Goal: Information Seeking & Learning: Learn about a topic

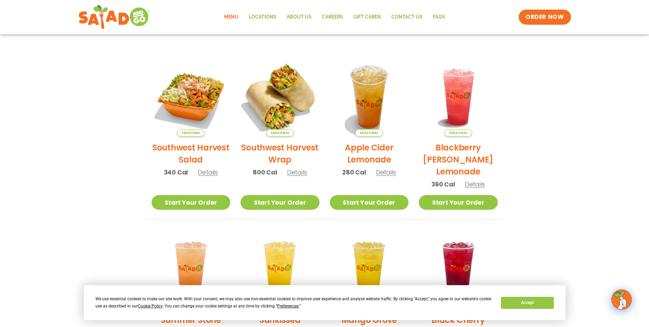
scroll to position [137, 0]
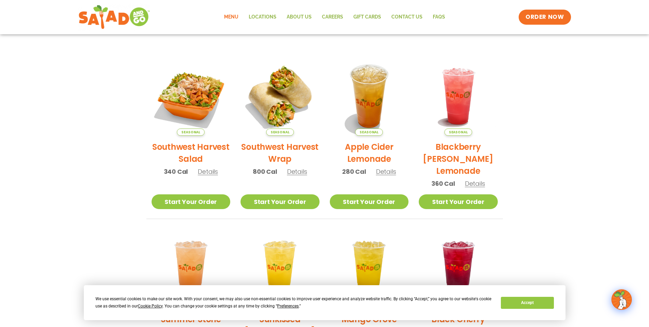
click at [551, 117] on section "Featured Menu Available for a limited time! Seasonal Southwest Harvest Salad 34…" at bounding box center [324, 182] width 649 height 418
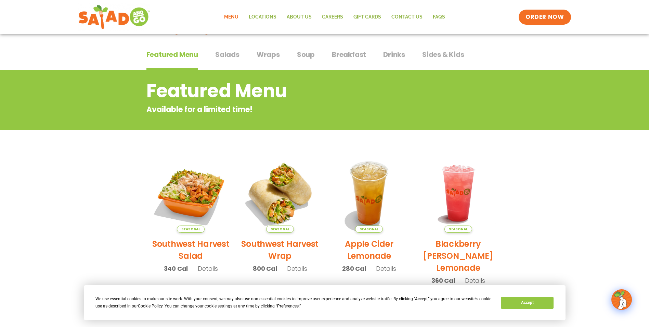
scroll to position [0, 0]
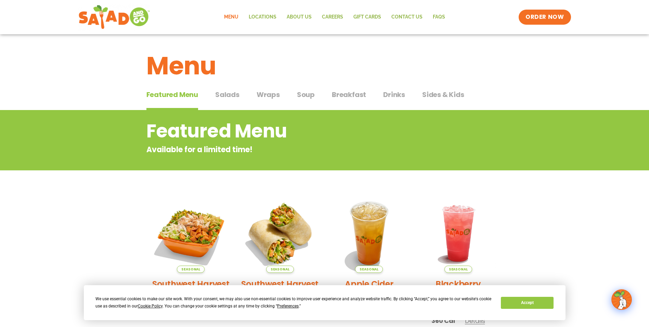
click at [235, 96] on span "Salads" at bounding box center [227, 94] width 24 height 10
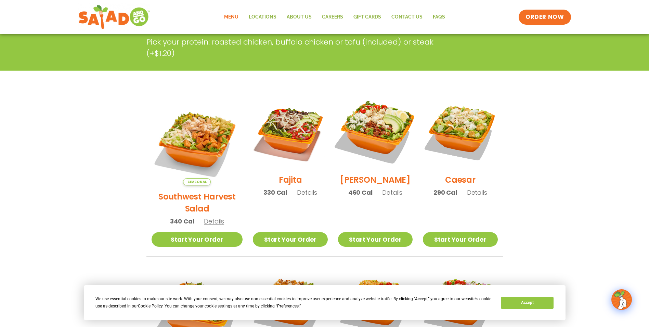
scroll to position [137, 0]
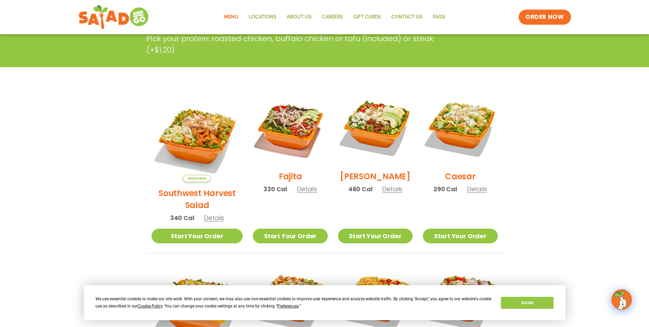
click at [570, 147] on section "Salads Our house-made dressings make our huge portions even more delicious. Goo…" at bounding box center [324, 274] width 649 height 602
click at [571, 142] on section "Salads Our house-made dressings make our huge portions even more delicious. Goo…" at bounding box center [324, 274] width 649 height 602
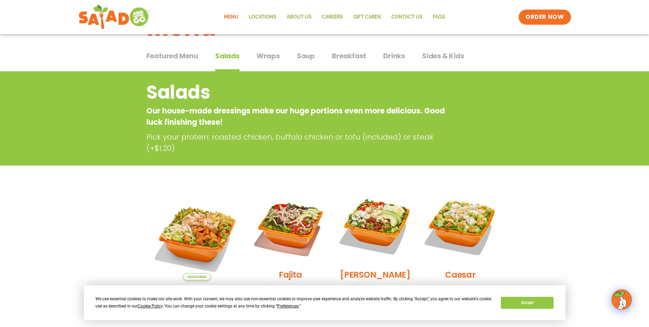
scroll to position [34, 0]
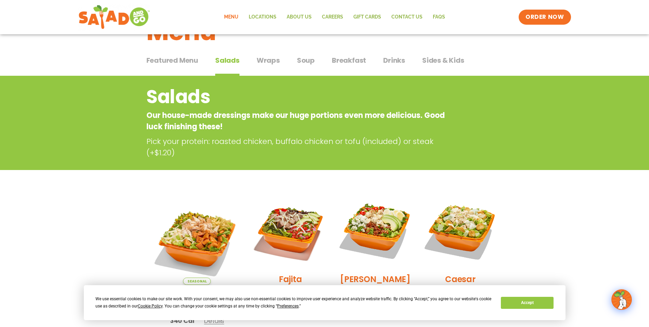
click at [267, 62] on span "Wraps" at bounding box center [268, 60] width 23 height 10
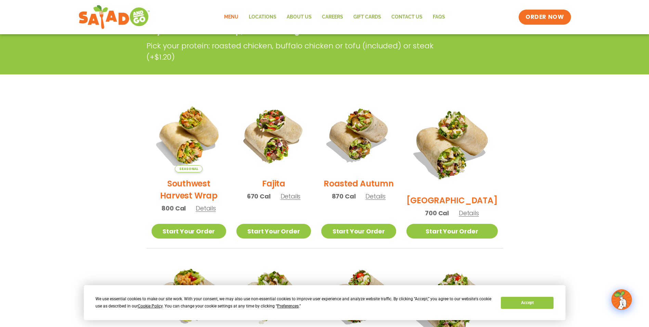
scroll to position [137, 0]
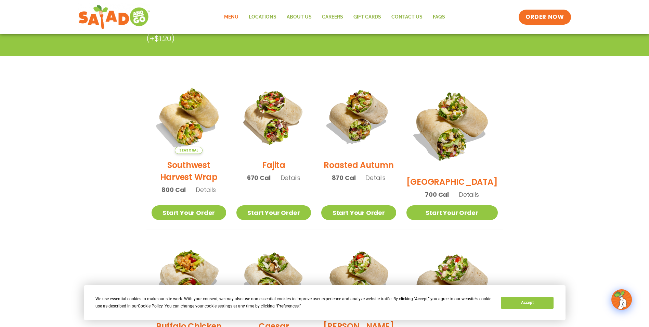
click at [550, 170] on section "Wraps Any salad can be a wrap, it’s menu magic. Pick your protein: roasted chic…" at bounding box center [324, 254] width 649 height 562
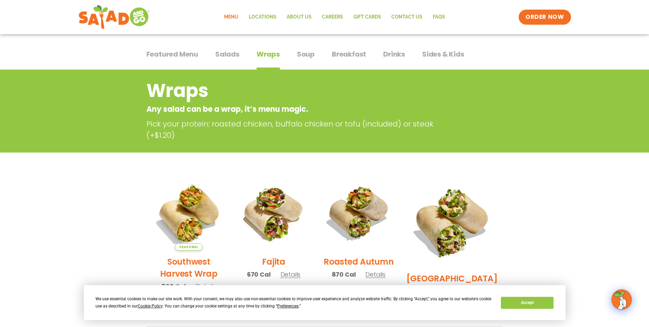
scroll to position [34, 0]
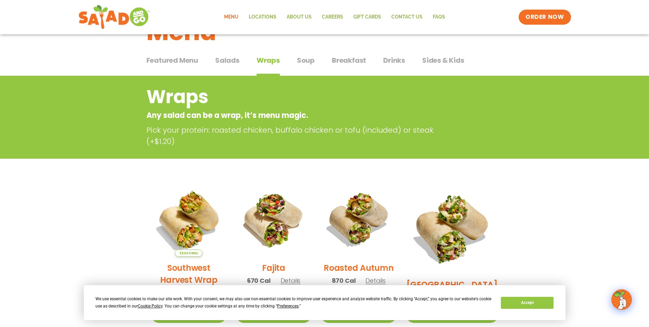
click at [225, 60] on span "Salads" at bounding box center [227, 60] width 24 height 10
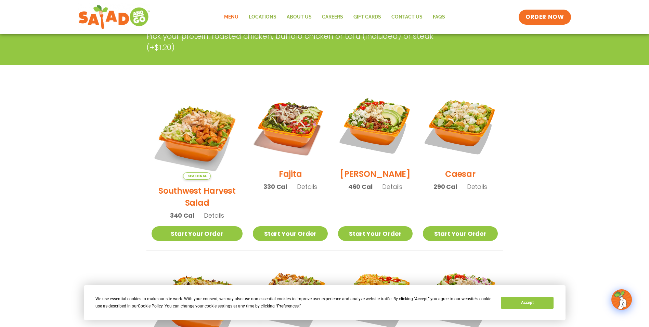
scroll to position [137, 0]
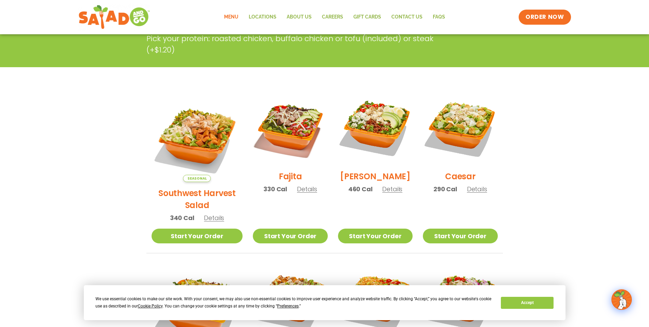
click at [297, 193] on span "Details" at bounding box center [307, 189] width 20 height 9
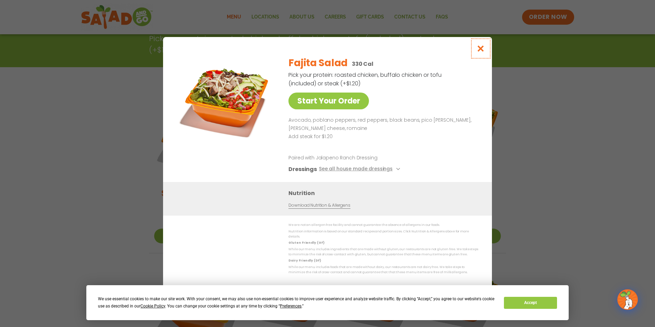
click at [478, 52] on icon "Close modal" at bounding box center [480, 48] width 9 height 7
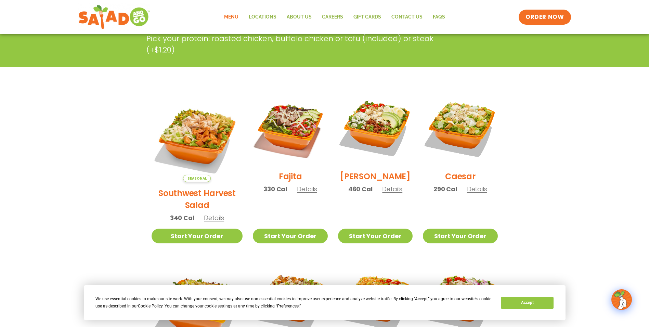
click at [474, 193] on span "Details" at bounding box center [477, 189] width 20 height 9
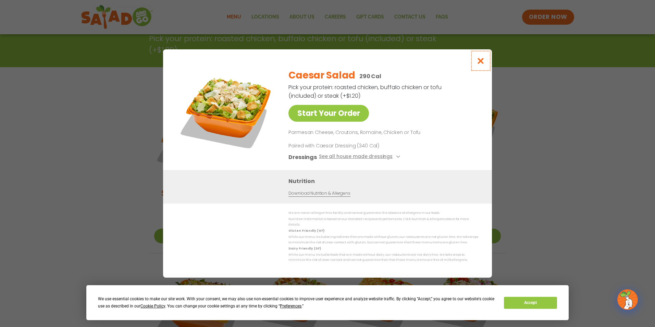
click at [479, 60] on icon "Close modal" at bounding box center [480, 60] width 9 height 7
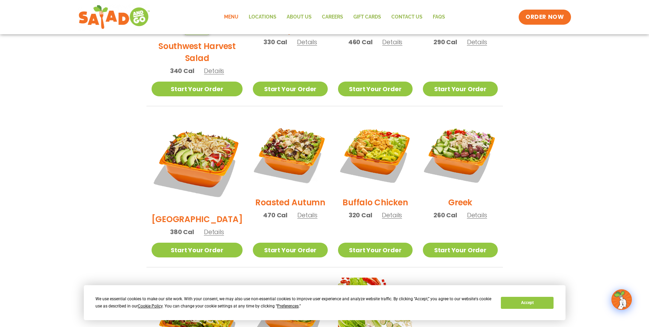
scroll to position [308, 0]
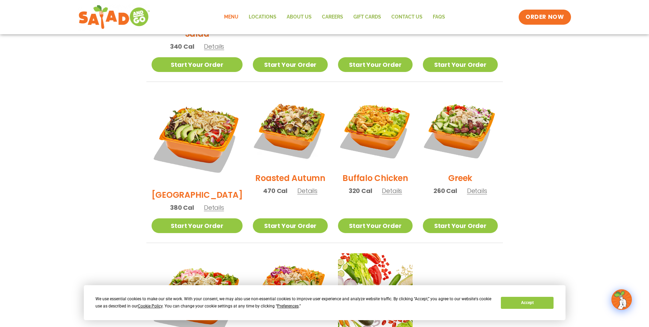
click at [391, 172] on h2 "Buffalo Chicken" at bounding box center [375, 178] width 65 height 12
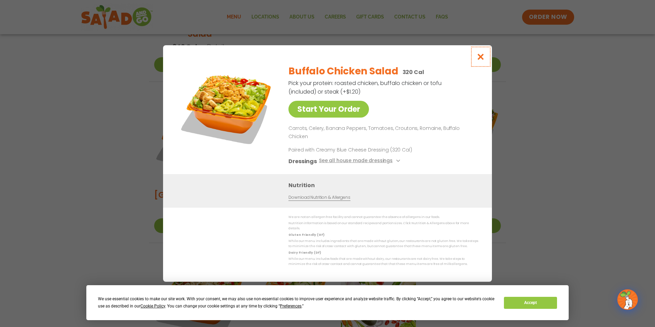
click at [481, 60] on icon "Close modal" at bounding box center [480, 56] width 9 height 7
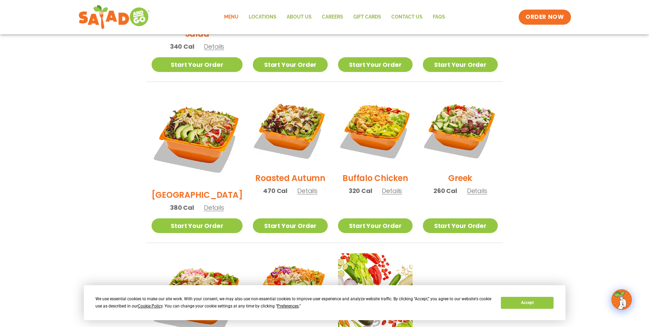
click at [202, 189] on h2 "[GEOGRAPHIC_DATA]" at bounding box center [197, 195] width 91 height 12
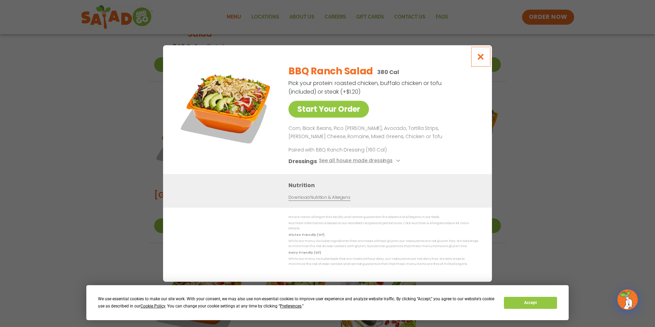
click at [484, 60] on icon "Close modal" at bounding box center [480, 56] width 9 height 7
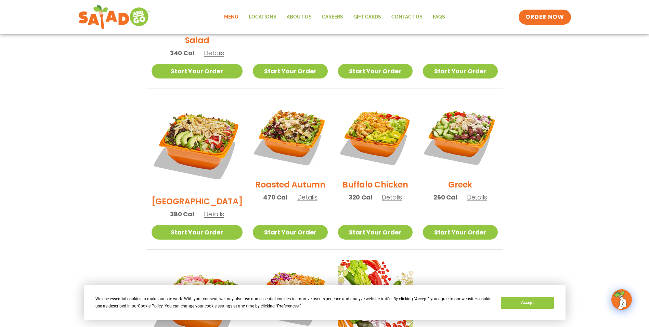
scroll to position [171, 0]
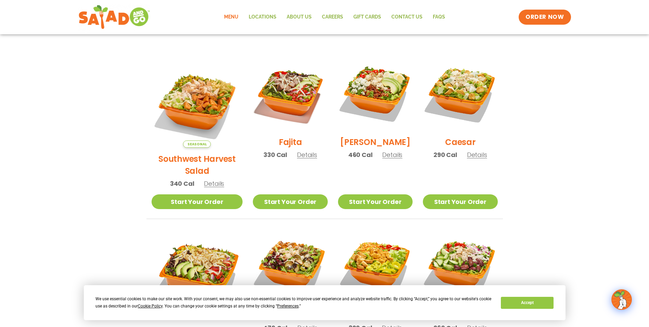
click at [297, 159] on span "Details" at bounding box center [307, 154] width 20 height 9
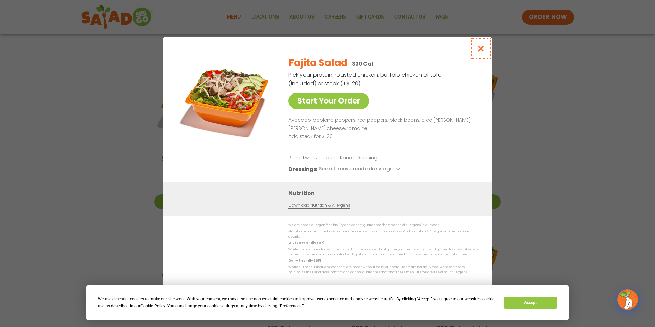
click at [482, 50] on icon "Close modal" at bounding box center [480, 48] width 9 height 7
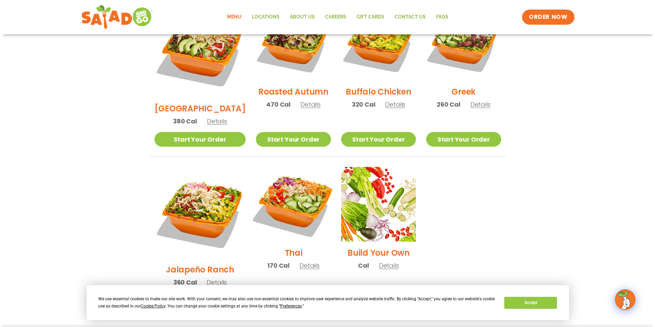
scroll to position [377, 0]
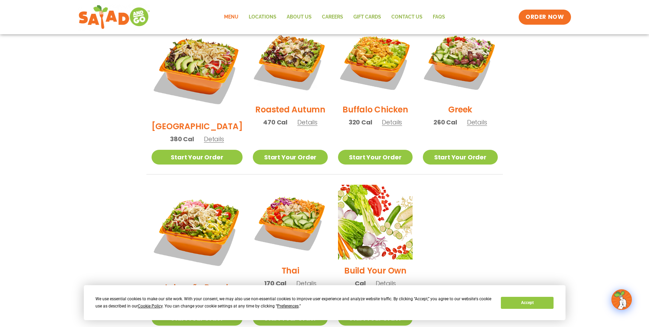
click at [205, 120] on h2 "[GEOGRAPHIC_DATA]" at bounding box center [197, 126] width 91 height 12
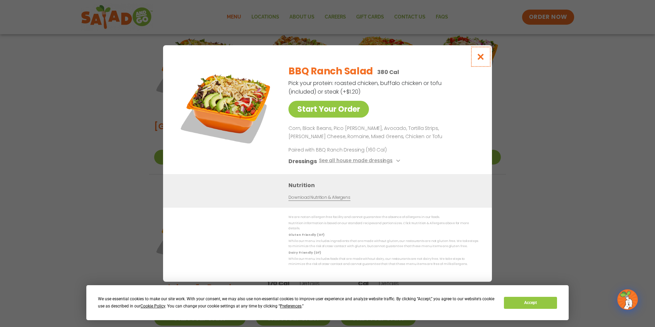
click at [477, 59] on icon "Close modal" at bounding box center [480, 56] width 9 height 7
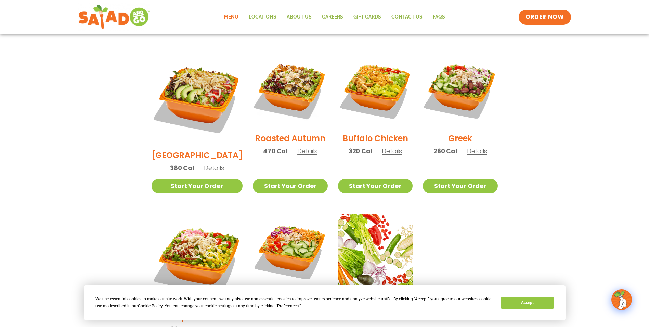
click at [534, 107] on section "Salads Our house-made dressings make our huge portions even more delicious. Goo…" at bounding box center [324, 63] width 649 height 602
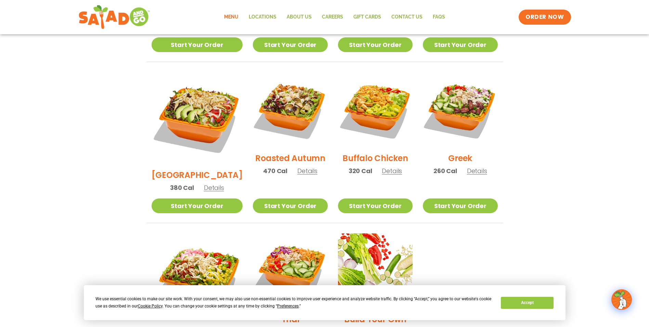
scroll to position [314, 0]
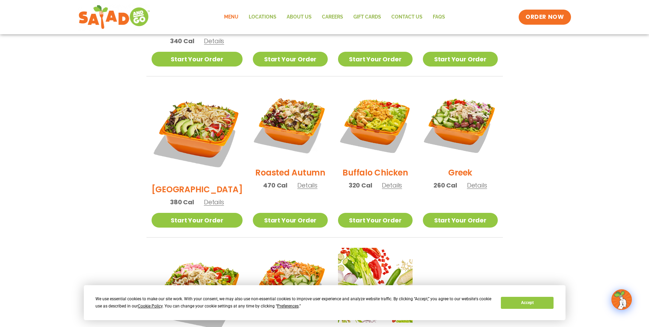
click at [573, 178] on section "Salads Our house-made dressings make our huge portions even more delicious. Goo…" at bounding box center [324, 97] width 649 height 602
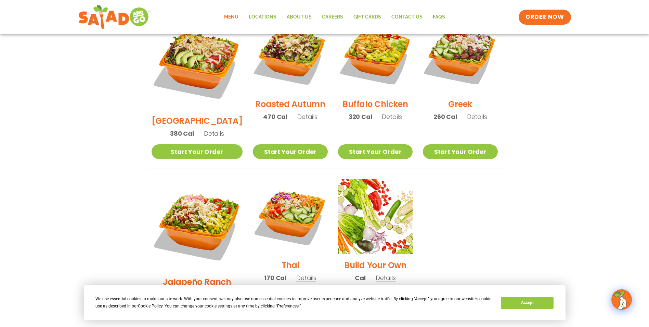
scroll to position [348, 0]
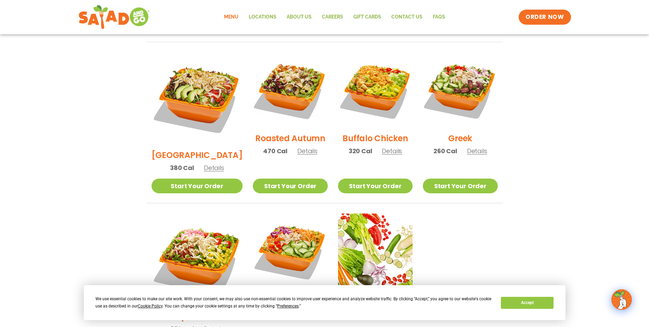
click at [206, 163] on span "Details" at bounding box center [214, 167] width 20 height 9
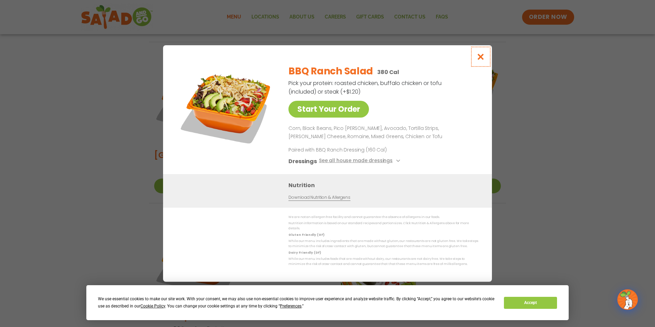
click at [480, 56] on icon "Close modal" at bounding box center [480, 56] width 9 height 7
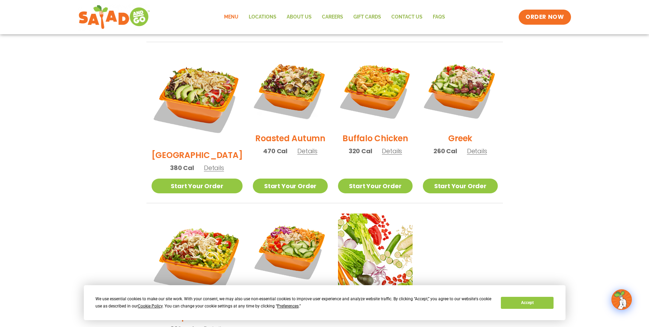
click at [554, 102] on section "Salads Our house-made dressings make our huge portions even more delicious. Goo…" at bounding box center [324, 63] width 649 height 602
drag, startPoint x: 553, startPoint y: 113, endPoint x: 549, endPoint y: 115, distance: 4.8
click at [552, 113] on section "Salads Our house-made dressings make our huge portions even more delicious. Goo…" at bounding box center [324, 63] width 649 height 602
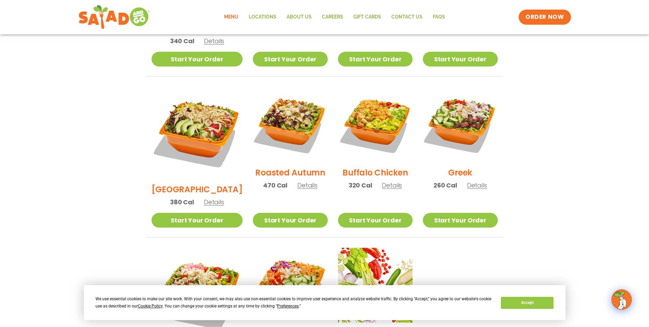
drag, startPoint x: 588, startPoint y: 150, endPoint x: 584, endPoint y: 151, distance: 3.9
click at [588, 150] on section "Salads Our house-made dressings make our huge portions even more delicious. Goo…" at bounding box center [324, 97] width 649 height 602
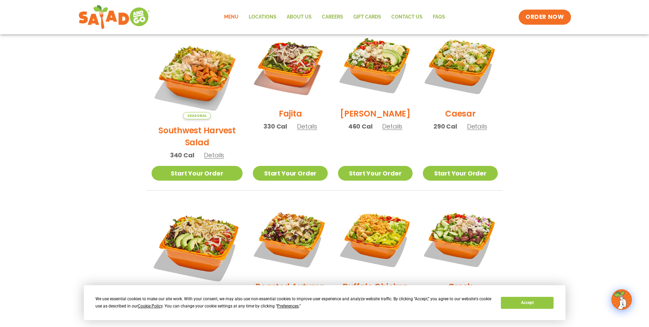
scroll to position [211, 0]
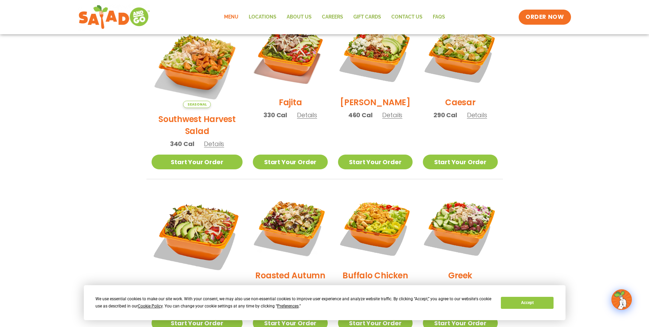
click at [387, 119] on span "Details" at bounding box center [392, 115] width 20 height 9
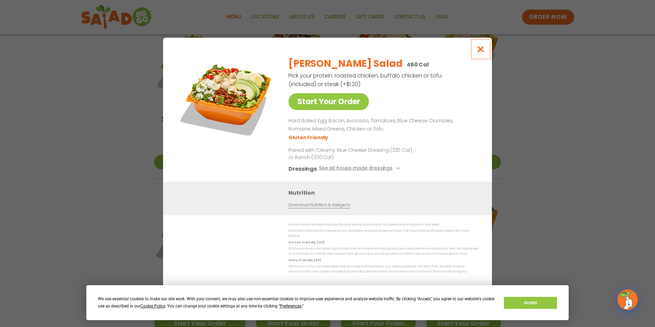
click at [478, 53] on icon "Close modal" at bounding box center [480, 49] width 9 height 7
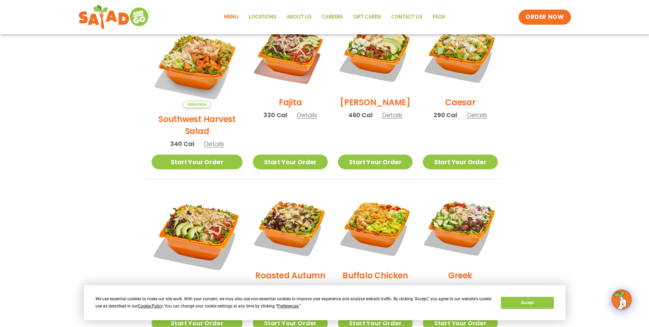
click at [541, 103] on section "Salads Our house-made dressings make our huge portions even more delicious. Goo…" at bounding box center [324, 200] width 649 height 602
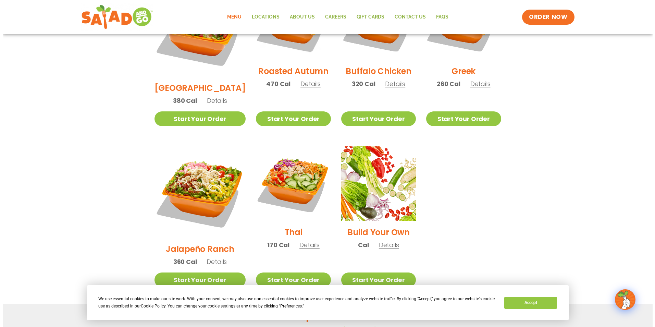
scroll to position [416, 0]
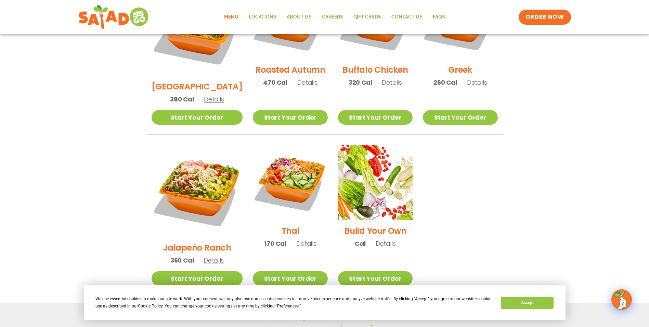
click at [209, 256] on span "Details" at bounding box center [214, 260] width 20 height 9
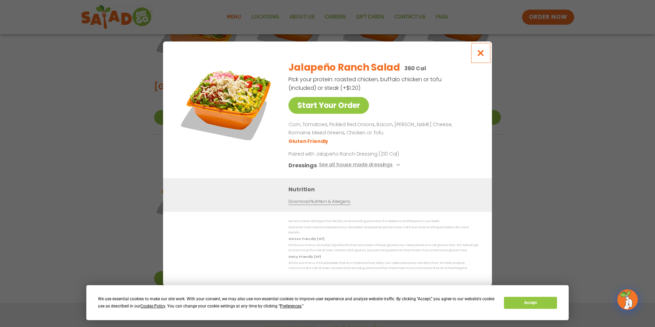
click at [480, 59] on button "Close modal" at bounding box center [480, 52] width 22 height 23
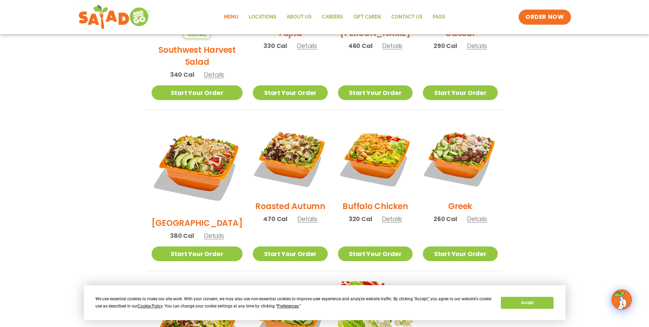
scroll to position [279, 0]
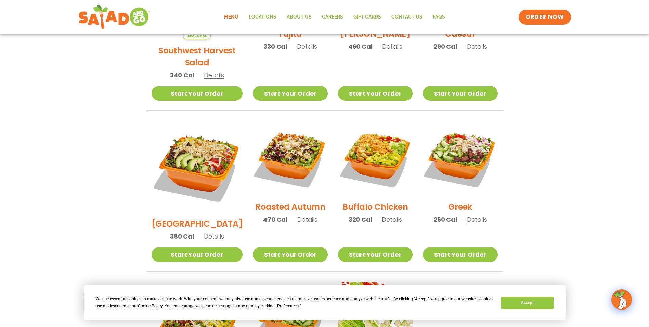
click at [553, 218] on section "Salads Our house-made dressings make our huge portions even more delicious. Goo…" at bounding box center [324, 132] width 649 height 602
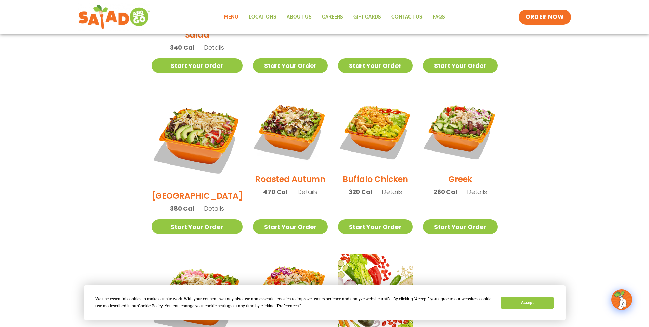
scroll to position [308, 0]
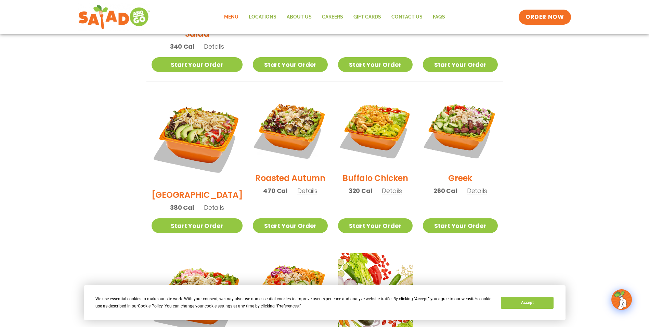
click at [571, 107] on section "Salads Our house-made dressings make our huge portions even more delicious. Goo…" at bounding box center [324, 103] width 649 height 602
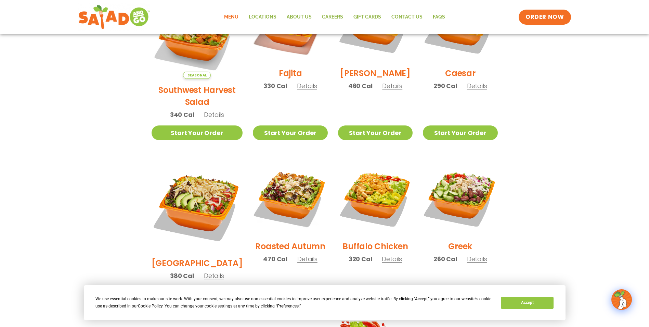
scroll to position [240, 0]
click at [588, 137] on section "Salads Our house-made dressings make our huge portions even more delicious. Goo…" at bounding box center [324, 171] width 649 height 602
click at [209, 271] on span "Details" at bounding box center [214, 275] width 20 height 9
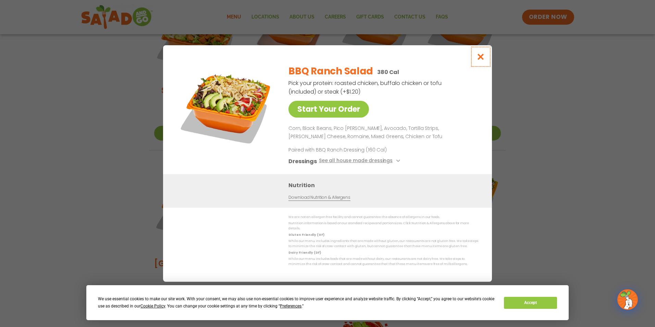
click at [478, 58] on icon "Close modal" at bounding box center [480, 56] width 9 height 7
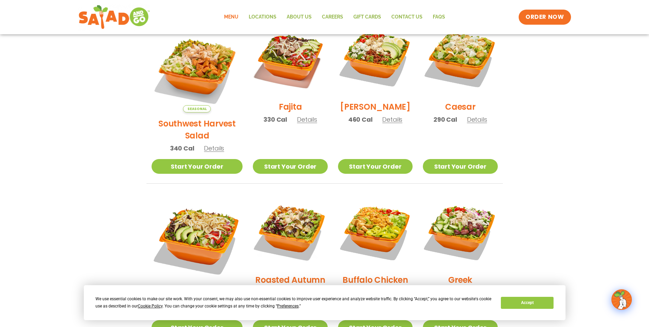
scroll to position [205, 0]
